Goal: Transaction & Acquisition: Purchase product/service

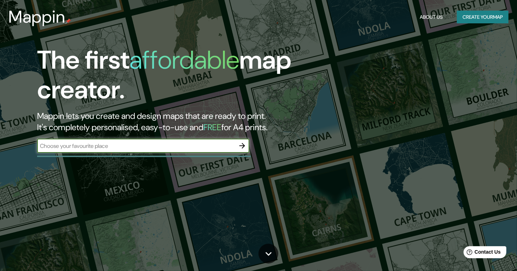
click at [137, 143] on input "text" at bounding box center [136, 146] width 198 height 8
type input "neiva"
click at [179, 142] on input "neiva" at bounding box center [136, 146] width 198 height 8
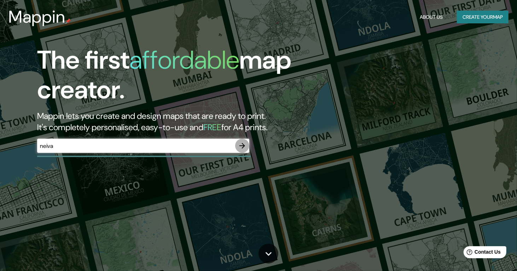
click at [240, 146] on icon "button" at bounding box center [242, 146] width 6 height 6
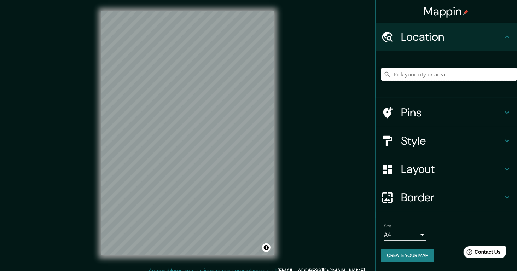
click at [405, 76] on input "Pick your city or area" at bounding box center [449, 74] width 136 height 13
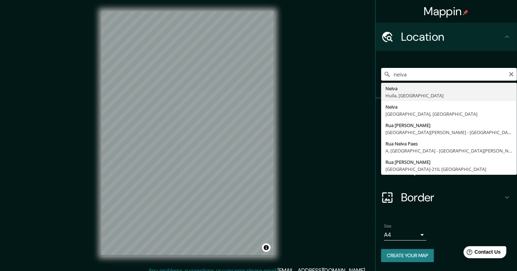
type input "Neiva, [GEOGRAPHIC_DATA], [GEOGRAPHIC_DATA]"
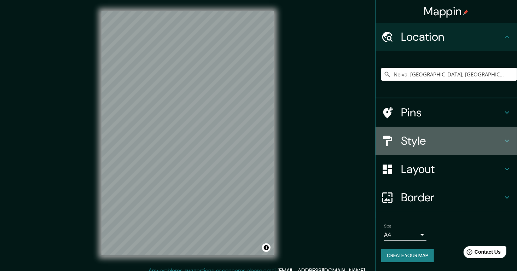
click at [436, 146] on h4 "Style" at bounding box center [452, 141] width 102 height 14
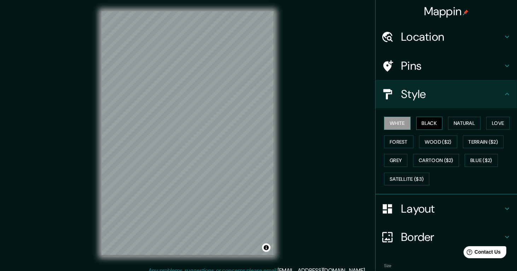
click at [429, 122] on button "Black" at bounding box center [429, 123] width 27 height 13
click at [459, 121] on button "Natural" at bounding box center [464, 123] width 33 height 13
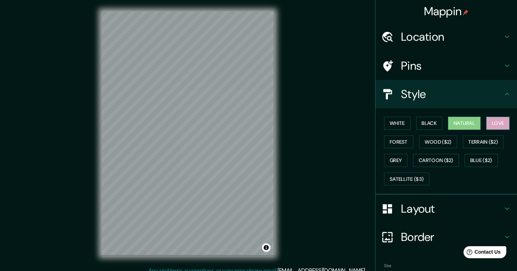
click at [498, 122] on button "Love" at bounding box center [497, 123] width 23 height 13
click at [394, 142] on button "Forest" at bounding box center [398, 141] width 29 height 13
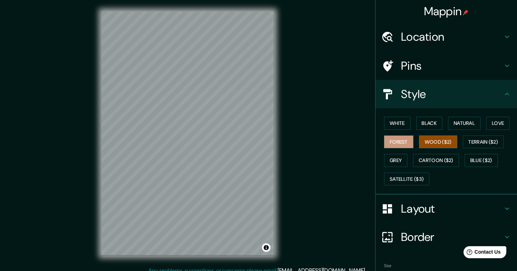
click at [432, 143] on button "Wood ($2)" at bounding box center [438, 141] width 38 height 13
click at [471, 141] on button "Terrain ($2)" at bounding box center [483, 141] width 41 height 13
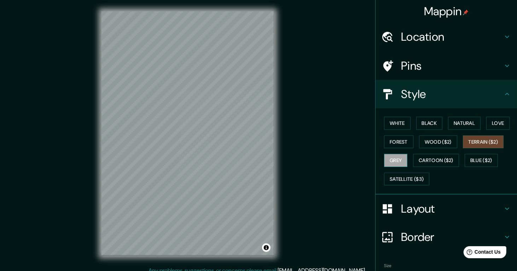
click at [395, 157] on button "Grey" at bounding box center [395, 160] width 23 height 13
click at [424, 157] on button "Cartoon ($2)" at bounding box center [436, 160] width 46 height 13
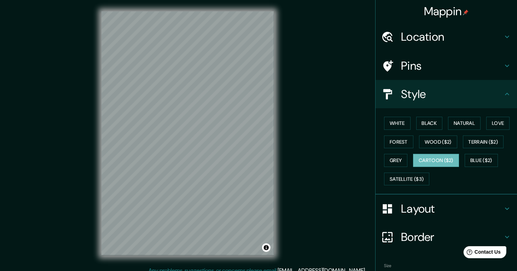
click at [459, 156] on div "White Black Natural Love Forest Wood ($2) Terrain ($2) Grey Cartoon ($2) Blue (…" at bounding box center [449, 151] width 136 height 74
click at [473, 160] on button "Blue ($2)" at bounding box center [481, 160] width 33 height 13
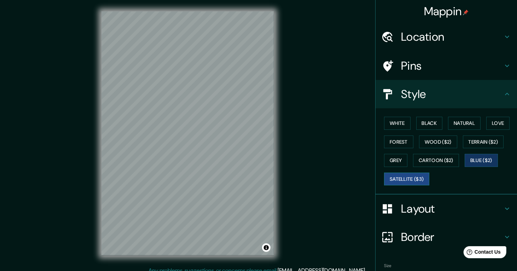
click at [398, 176] on button "Satellite ($3)" at bounding box center [406, 179] width 45 height 13
click at [432, 122] on button "Black" at bounding box center [429, 123] width 27 height 13
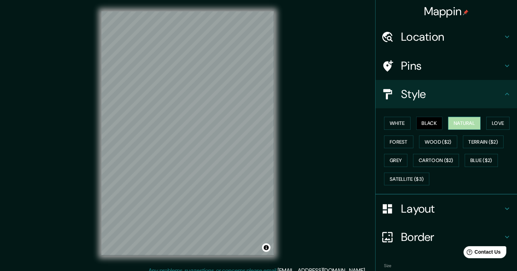
click at [459, 119] on button "Natural" at bounding box center [464, 123] width 33 height 13
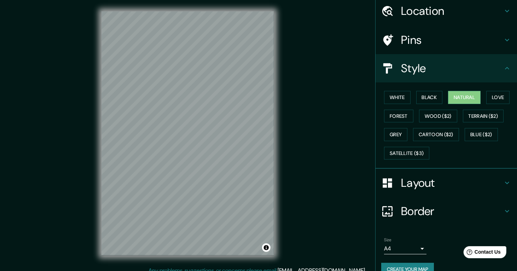
scroll to position [37, 0]
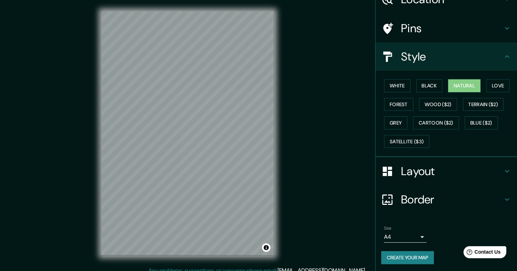
click at [390, 233] on body "Mappin Location Neiva, [GEOGRAPHIC_DATA], [GEOGRAPHIC_DATA] Pins Style White Bl…" at bounding box center [258, 135] width 517 height 271
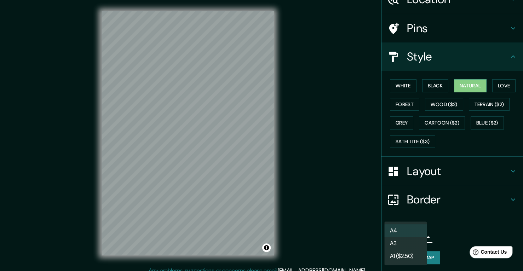
click at [399, 243] on li "A3" at bounding box center [405, 243] width 42 height 13
type input "a4"
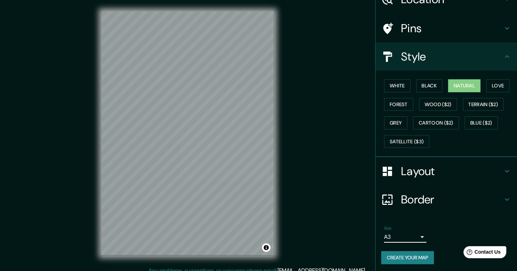
click at [411, 235] on body "Mappin Location Neiva, [GEOGRAPHIC_DATA], [GEOGRAPHIC_DATA] Pins Style White Bl…" at bounding box center [258, 135] width 517 height 271
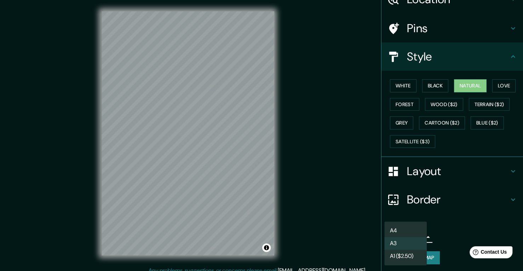
click at [401, 243] on li "A3" at bounding box center [405, 243] width 42 height 13
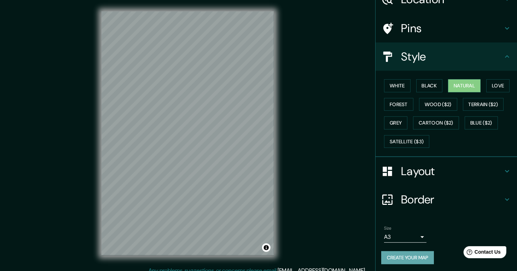
click at [397, 256] on button "Create your map" at bounding box center [407, 257] width 53 height 13
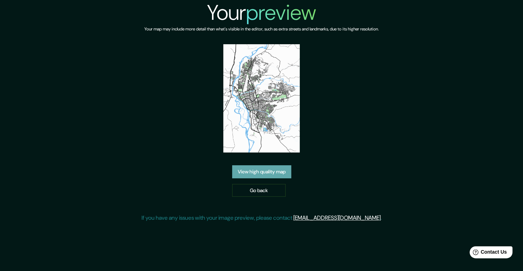
click at [265, 172] on link "View high quality map" at bounding box center [261, 171] width 59 height 13
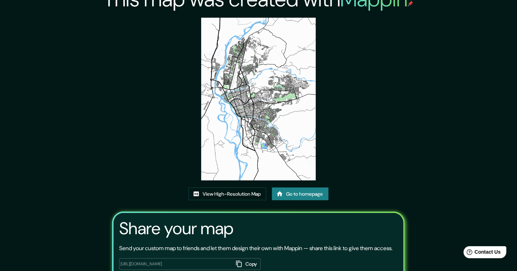
scroll to position [68, 0]
